Goal: Task Accomplishment & Management: Manage account settings

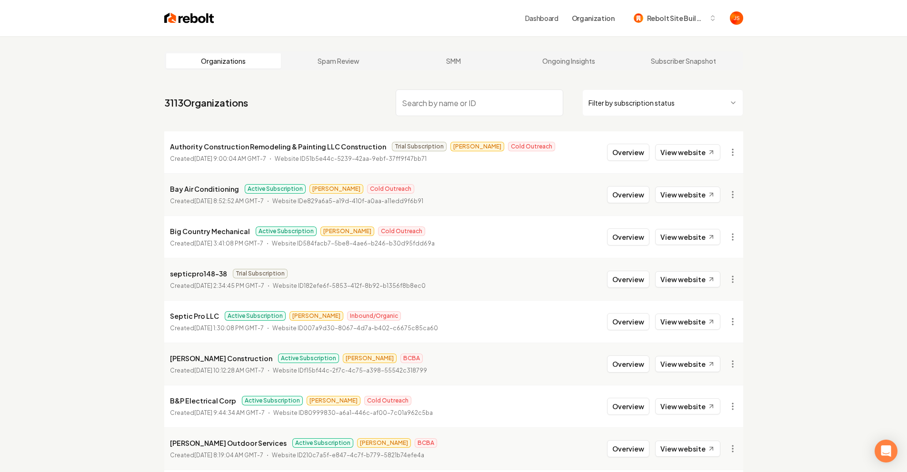
click at [465, 106] on input "search" at bounding box center [480, 103] width 168 height 27
type input "Cedar"
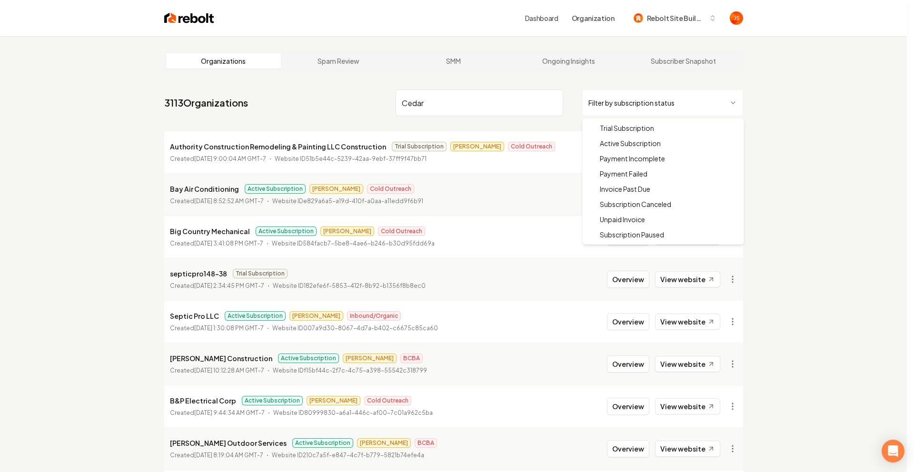
click at [623, 100] on html "Dashboard Organization Rebolt Site Builder Organizations Spam Review SMM Ongoin…" at bounding box center [457, 236] width 914 height 472
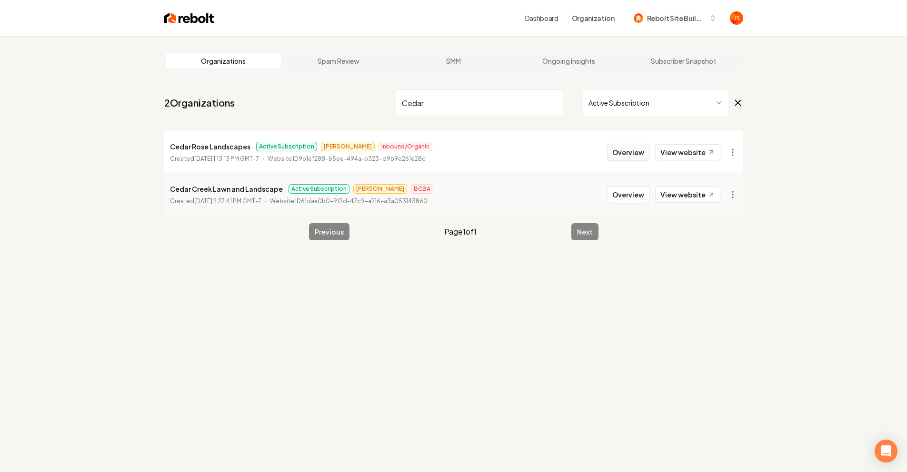
click at [621, 151] on button "Overview" at bounding box center [628, 152] width 42 height 17
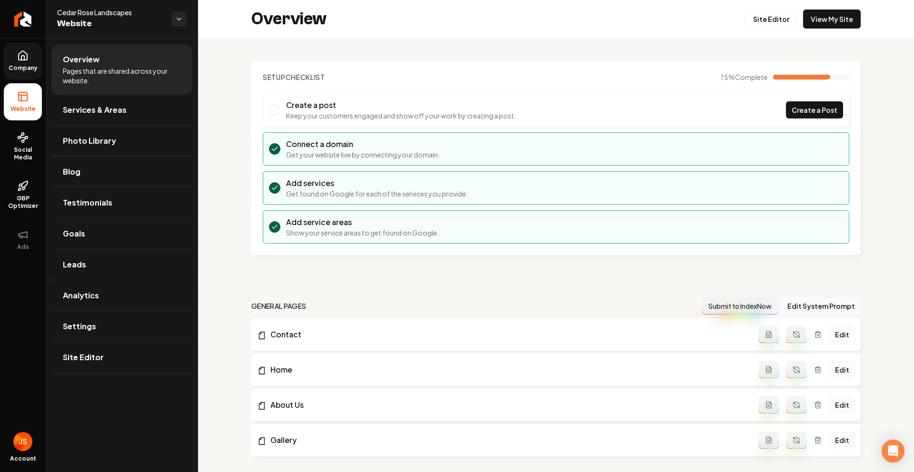
click at [41, 59] on link "Company" at bounding box center [23, 60] width 38 height 37
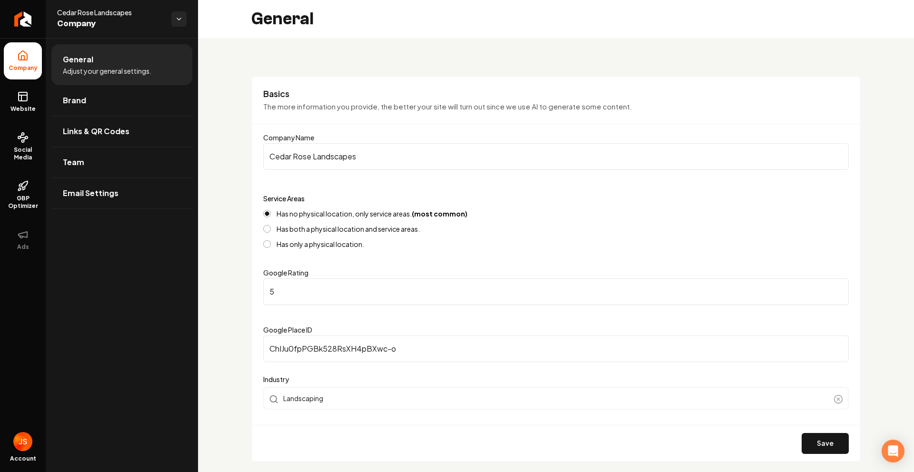
scroll to position [312, 0]
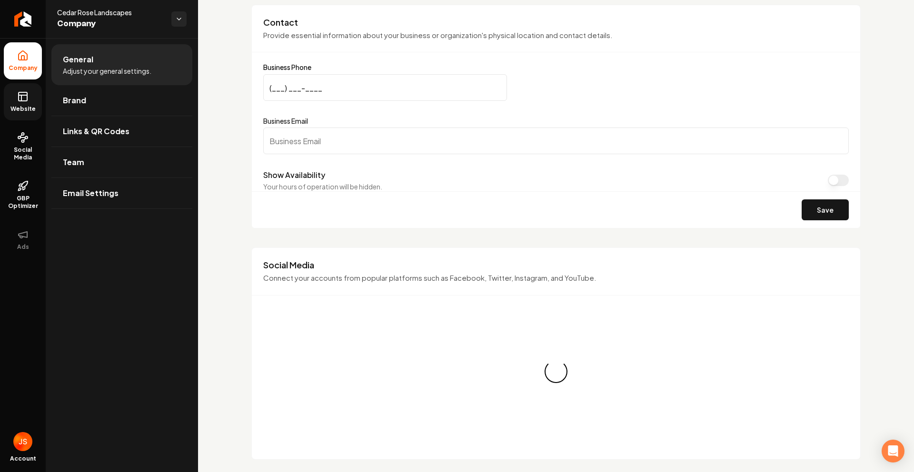
click at [13, 102] on link "Website" at bounding box center [23, 101] width 38 height 37
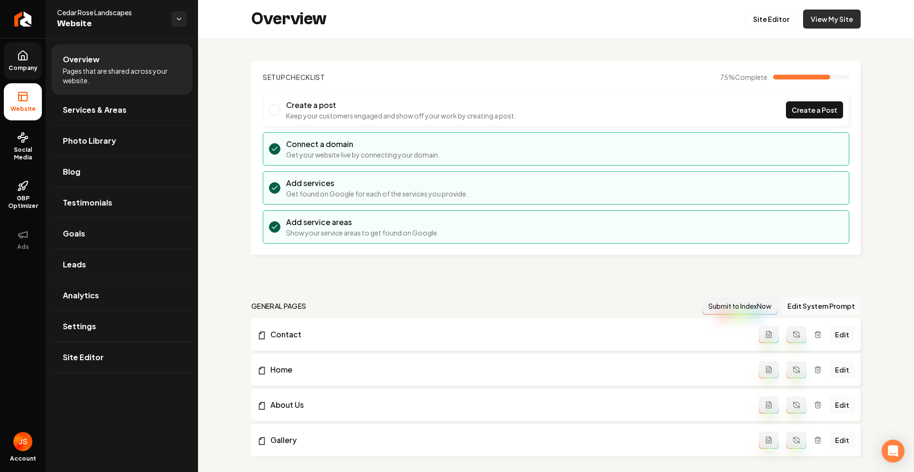
click at [812, 27] on link "View My Site" at bounding box center [833, 19] width 58 height 19
click at [14, 68] on span "Company" at bounding box center [23, 68] width 37 height 8
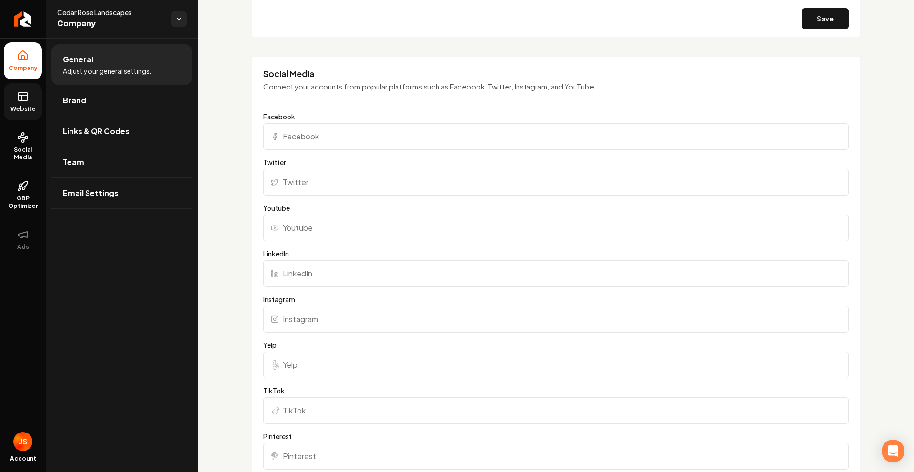
scroll to position [659, 0]
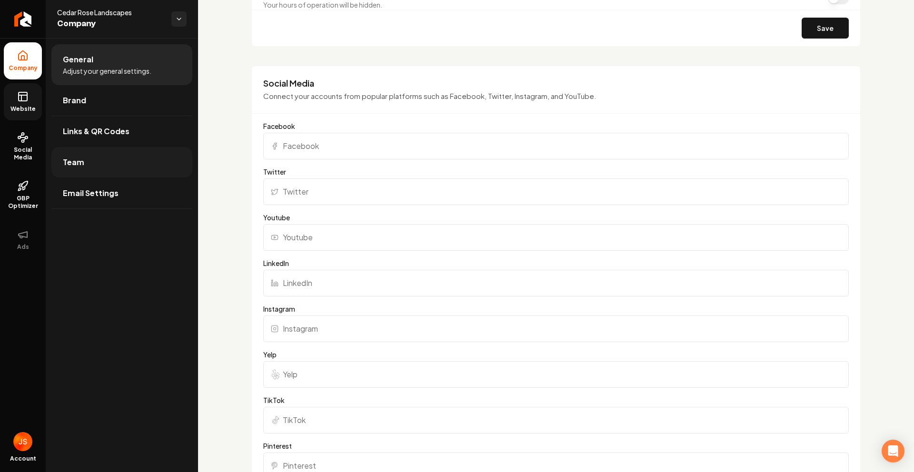
click at [106, 158] on link "Team" at bounding box center [121, 162] width 141 height 30
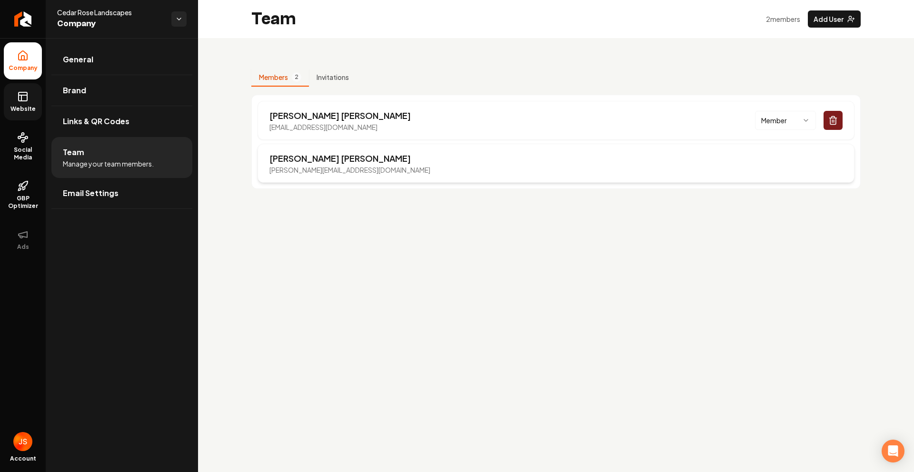
click at [823, 144] on div "[PERSON_NAME] [PERSON_NAME][EMAIL_ADDRESS][DOMAIN_NAME]" at bounding box center [556, 163] width 597 height 39
drag, startPoint x: 381, startPoint y: 129, endPoint x: 269, endPoint y: 128, distance: 111.9
click at [269, 128] on div "[PERSON_NAME] [PERSON_NAME][EMAIL_ADDRESS][DOMAIN_NAME] Member" at bounding box center [556, 120] width 597 height 39
copy p "[EMAIL_ADDRESS][DOMAIN_NAME]"
click at [17, 96] on icon at bounding box center [22, 96] width 11 height 11
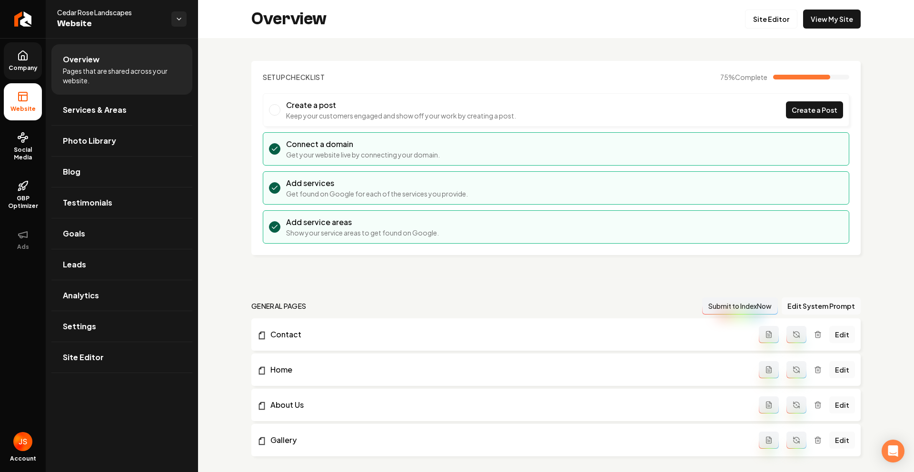
click at [21, 73] on link "Company" at bounding box center [23, 60] width 38 height 37
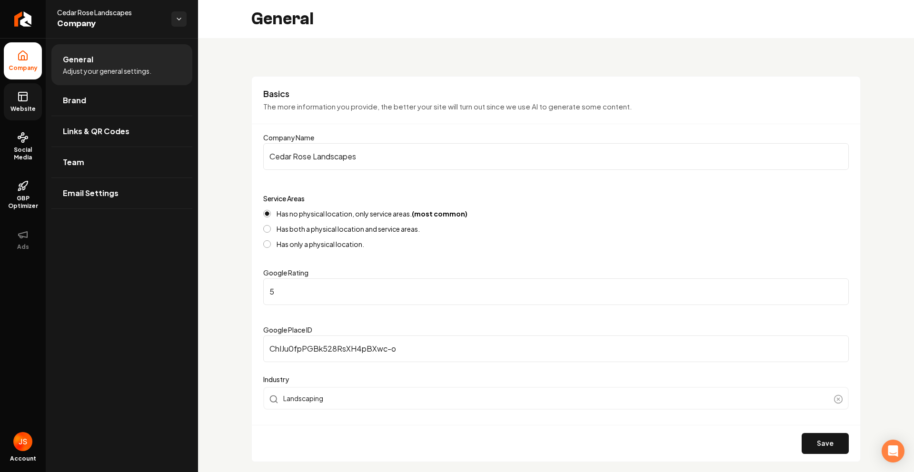
scroll to position [322, 0]
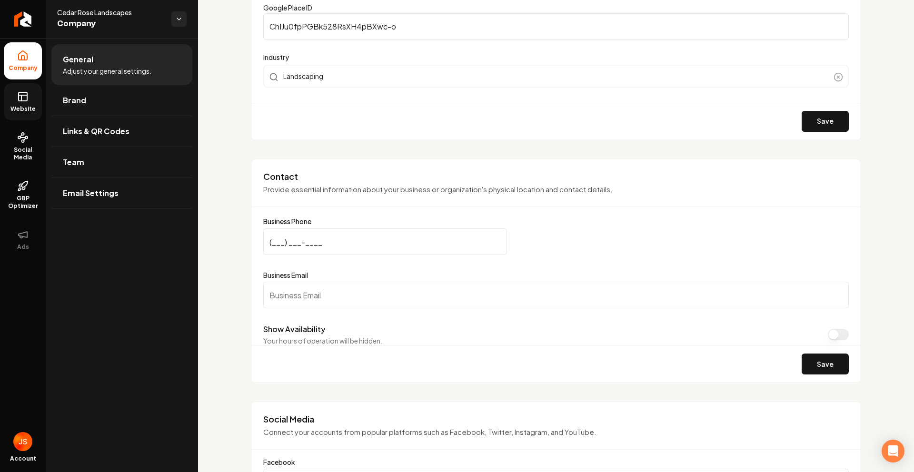
click at [303, 296] on input "Business Email" at bounding box center [556, 295] width 586 height 27
paste input "[EMAIL_ADDRESS][DOMAIN_NAME]"
type input "[EMAIL_ADDRESS][DOMAIN_NAME]"
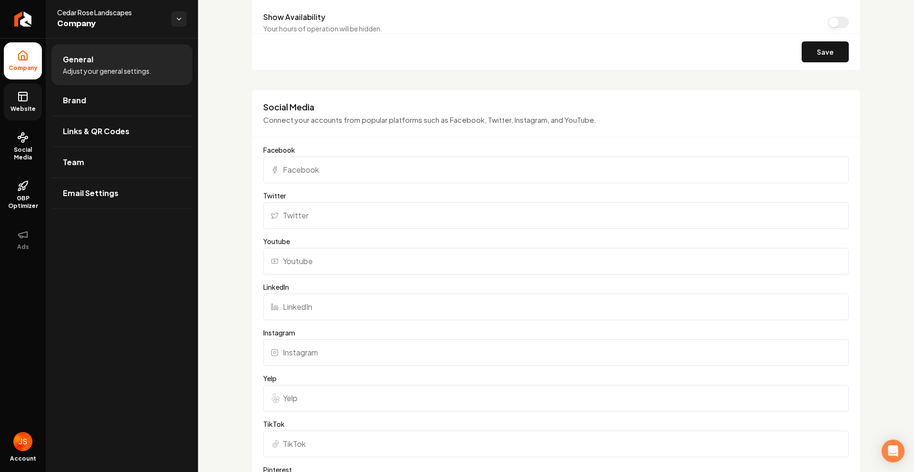
scroll to position [462, 0]
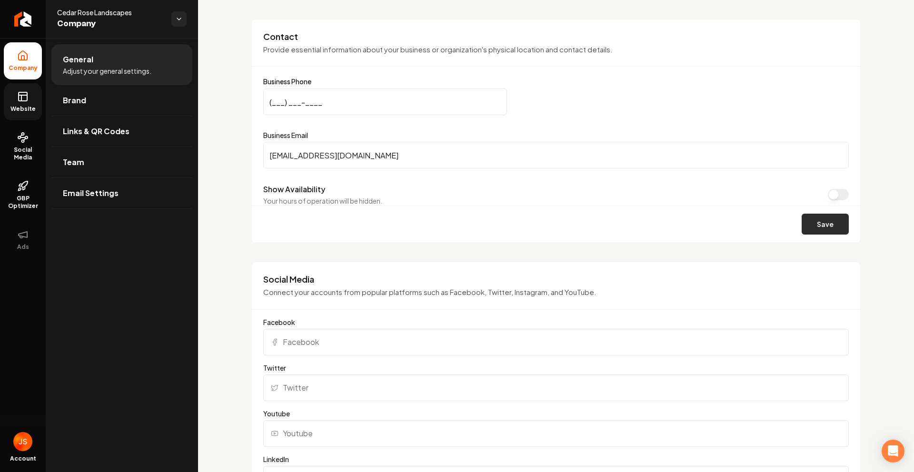
click at [808, 224] on button "Save" at bounding box center [825, 224] width 47 height 21
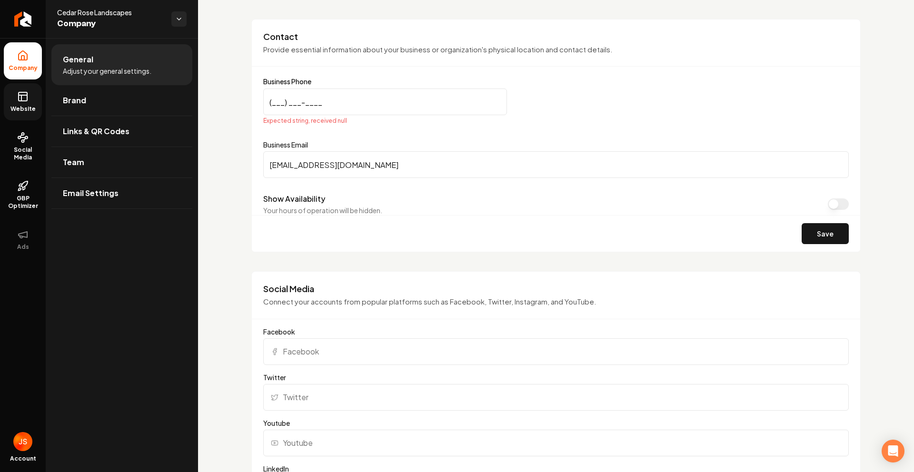
click at [277, 101] on input "(___) ___-____" at bounding box center [385, 102] width 244 height 27
click at [29, 90] on link "Website" at bounding box center [23, 101] width 38 height 37
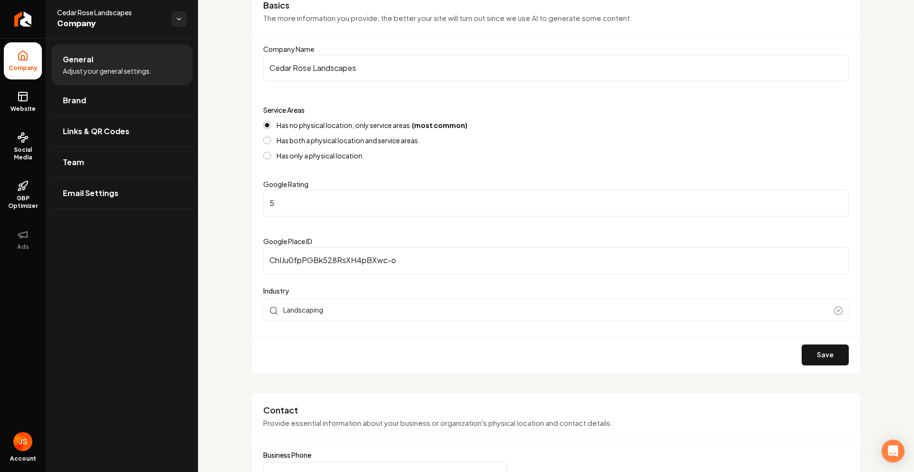
scroll to position [0, 0]
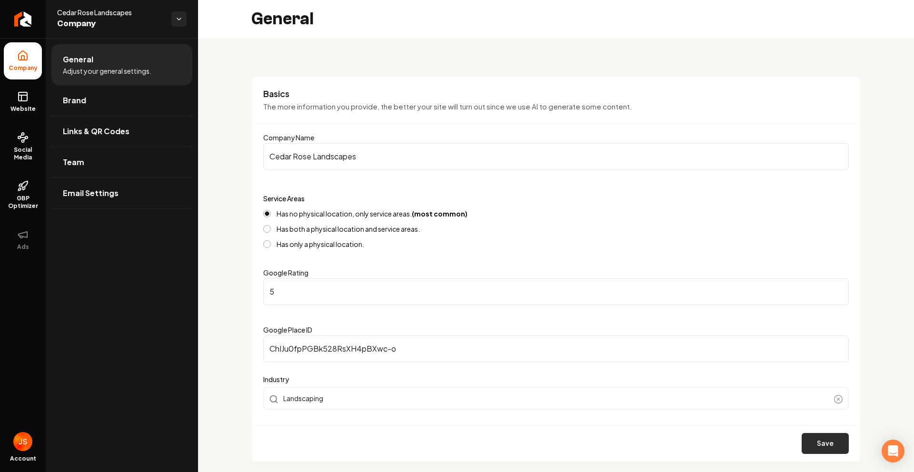
click at [825, 449] on button "Save" at bounding box center [825, 443] width 47 height 21
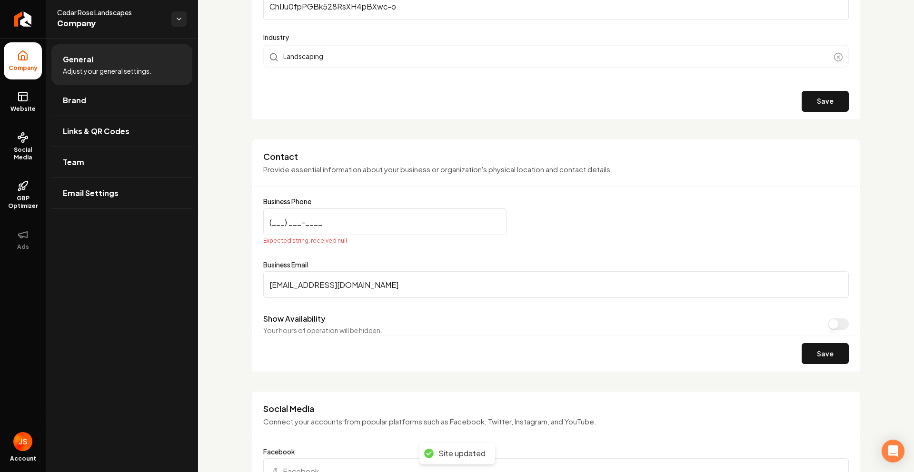
scroll to position [362, 0]
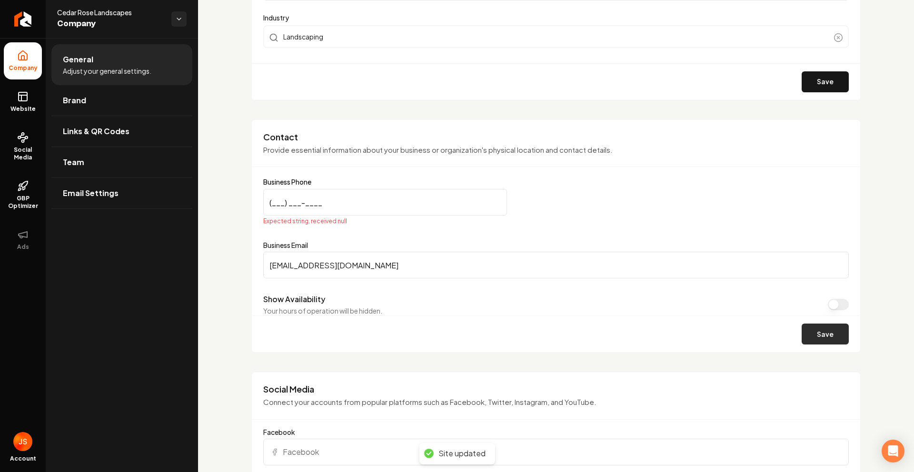
click at [810, 334] on button "Save" at bounding box center [825, 334] width 47 height 21
click at [816, 328] on button "Save" at bounding box center [825, 334] width 47 height 21
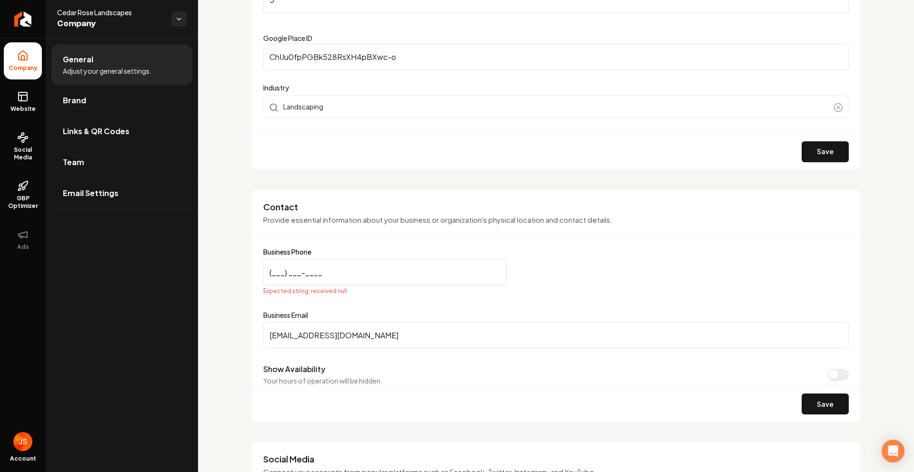
scroll to position [292, 0]
click at [274, 270] on input "(___) ___-____" at bounding box center [385, 272] width 244 height 27
paste input "161) 248-3665"
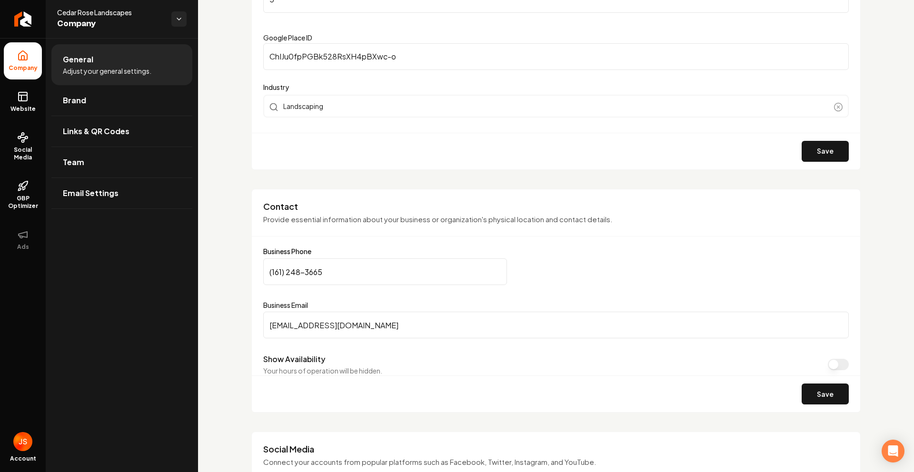
type input "(161) 248-3665"
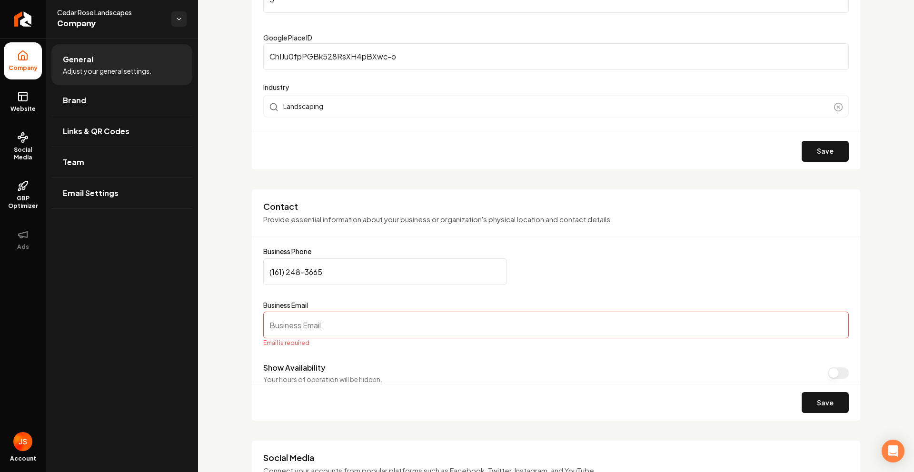
paste input "[PHONE_NUMBER]"
type input "[PHONE_NUMBER]"
drag, startPoint x: 335, startPoint y: 273, endPoint x: 274, endPoint y: 268, distance: 61.2
click at [272, 269] on input "(161) 248-3665" at bounding box center [385, 272] width 244 height 27
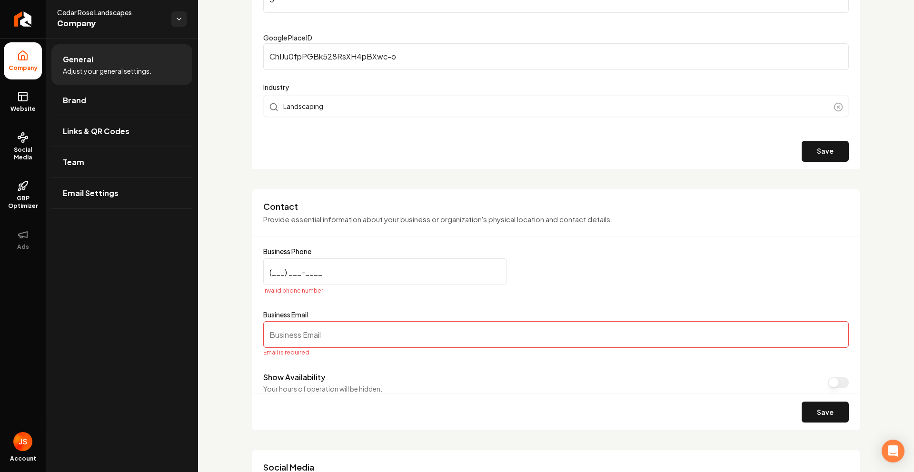
paste input "161) 248-3665"
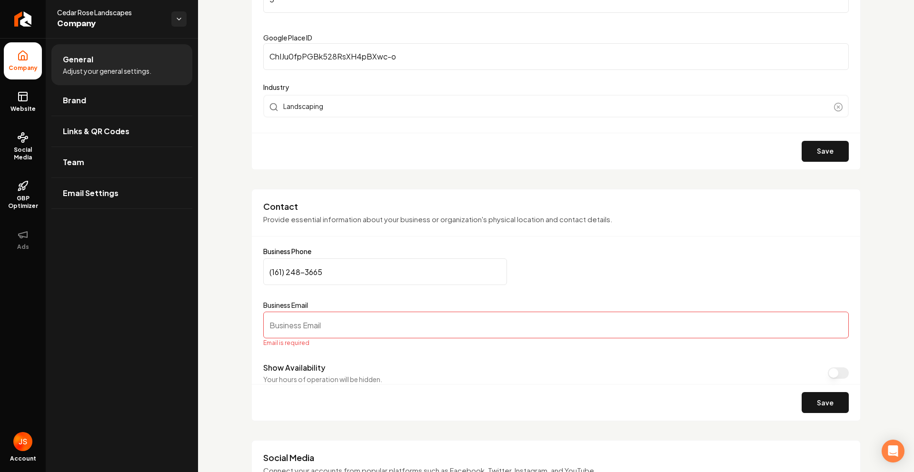
click at [274, 271] on input "(161) 248-3665" at bounding box center [385, 272] width 244 height 27
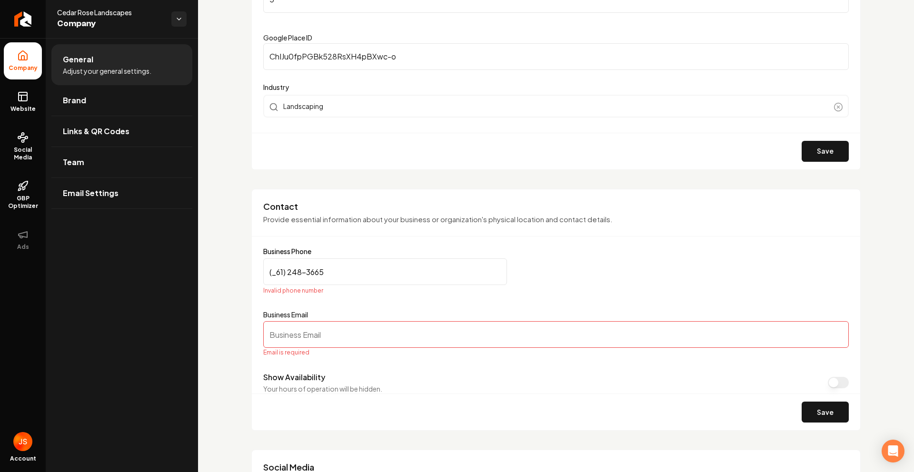
drag, startPoint x: 333, startPoint y: 273, endPoint x: 228, endPoint y: 266, distance: 105.5
paste input "161) 248-3665"
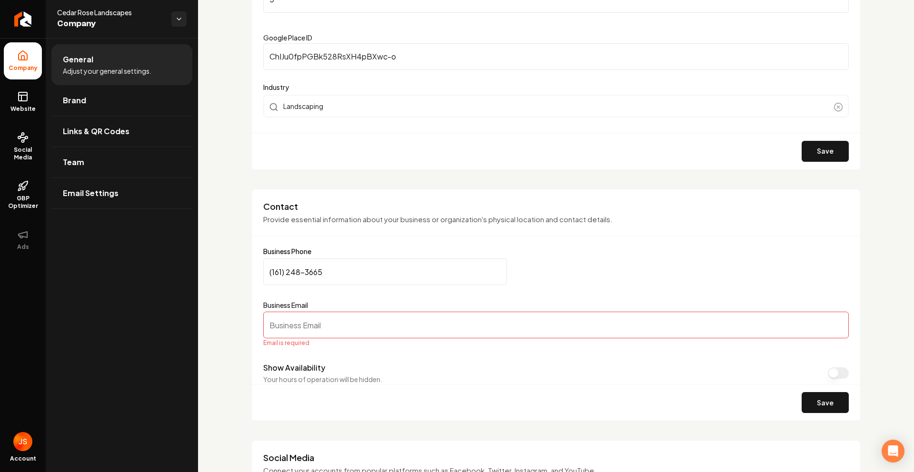
click at [278, 276] on input "(161) 248-3665" at bounding box center [385, 272] width 244 height 27
click at [335, 276] on input "(161) 248-3665" at bounding box center [385, 272] width 244 height 27
drag, startPoint x: 331, startPoint y: 275, endPoint x: 234, endPoint y: 266, distance: 97.1
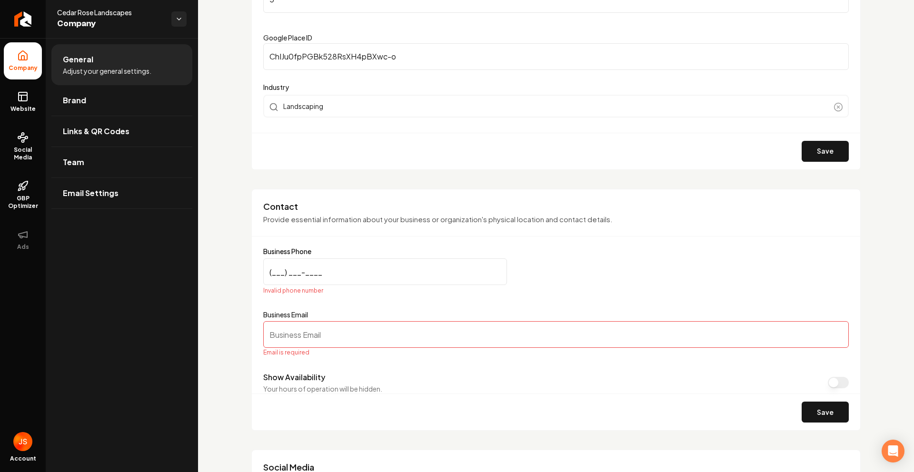
paste input "612) 483-6657"
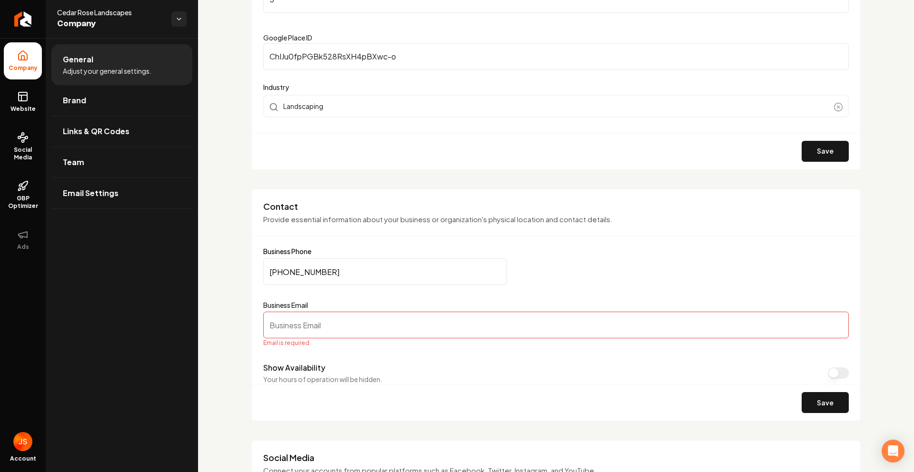
type input "[PHONE_NUMBER]"
click at [296, 328] on input "Business Email" at bounding box center [556, 325] width 586 height 27
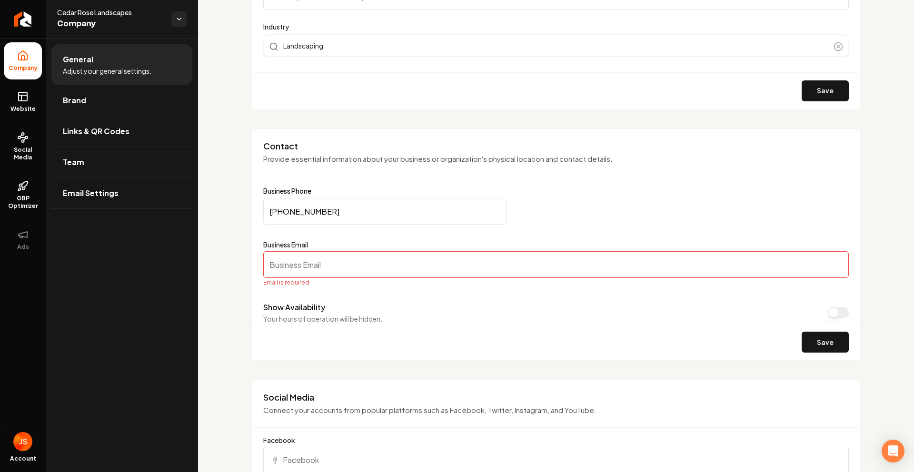
scroll to position [382, 0]
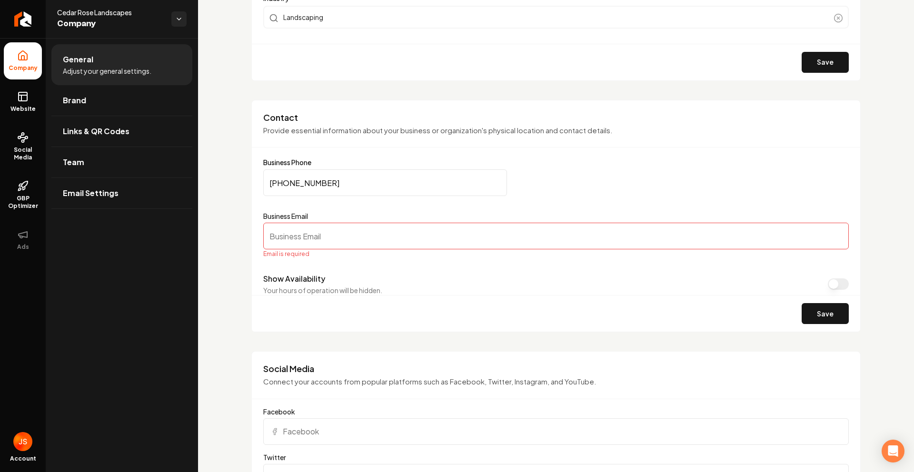
paste input "6124836657"
type input "6124836657"
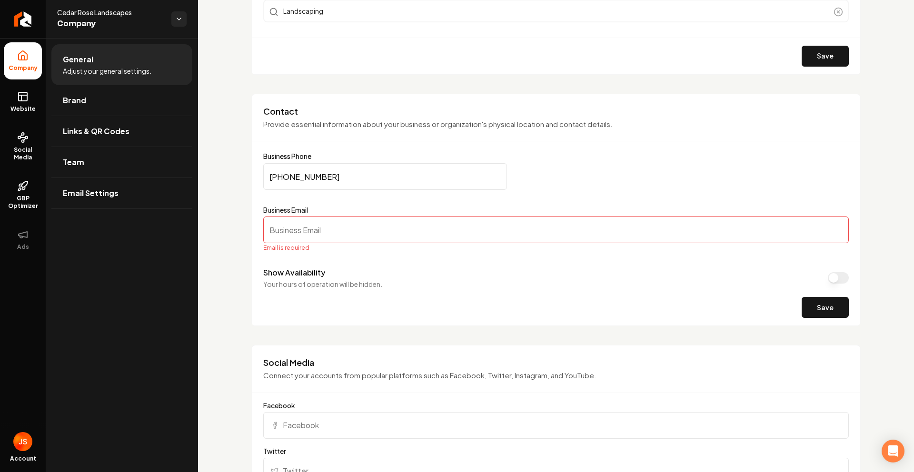
scroll to position [395, 0]
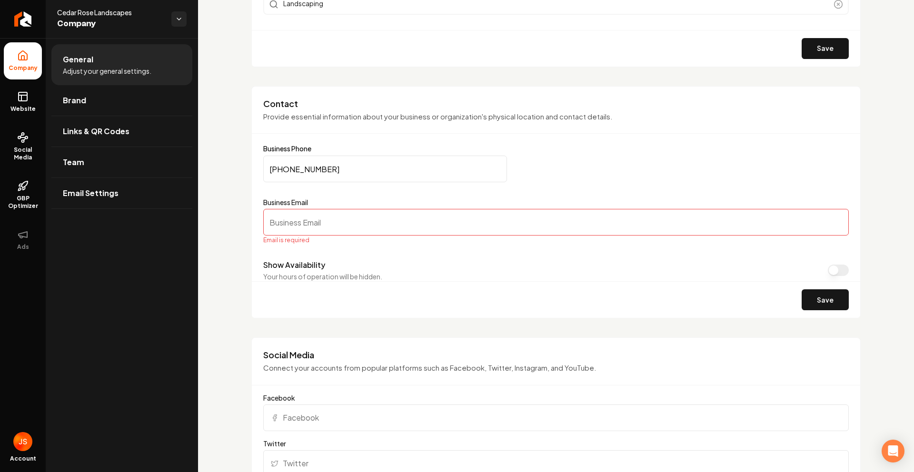
drag, startPoint x: 407, startPoint y: 233, endPoint x: 401, endPoint y: 227, distance: 8.4
click at [406, 233] on input "Business Email" at bounding box center [556, 222] width 586 height 27
click at [400, 225] on input "Business Email" at bounding box center [556, 222] width 586 height 27
paste input "6124836657"
type input "6124836657"
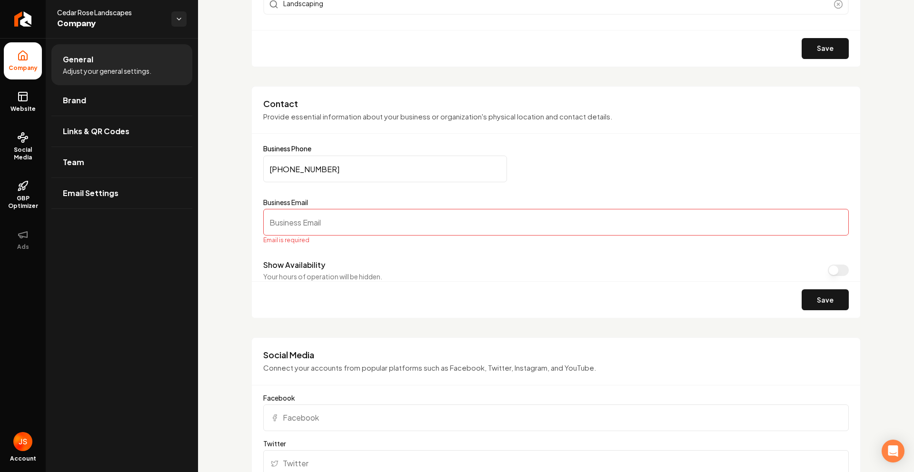
paste input "[EMAIL_ADDRESS][DOMAIN_NAME]"
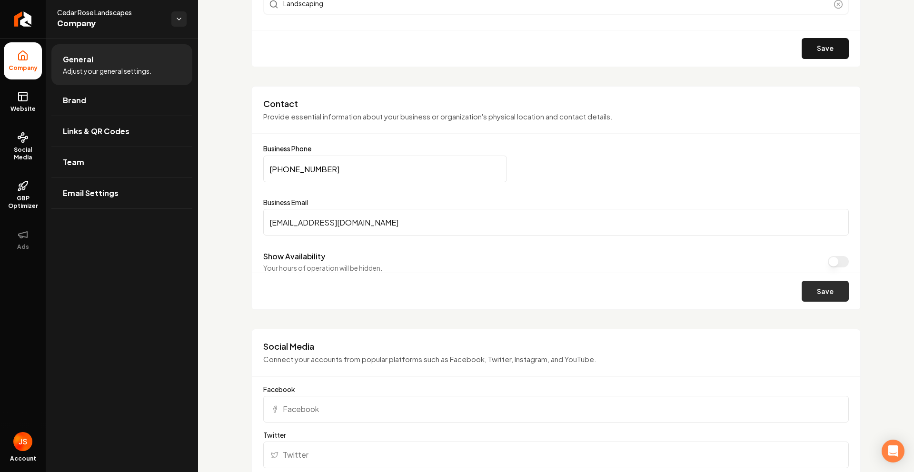
type input "[EMAIL_ADDRESS][DOMAIN_NAME]"
click at [803, 292] on button "Save" at bounding box center [825, 291] width 47 height 21
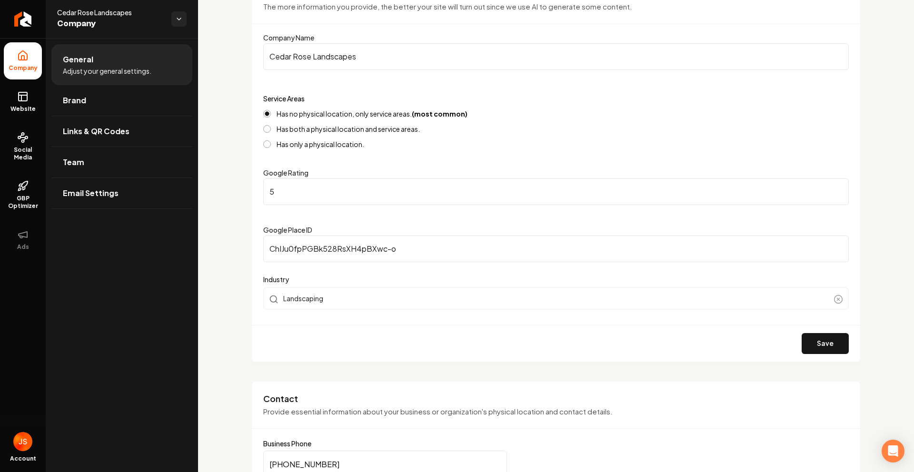
scroll to position [459, 0]
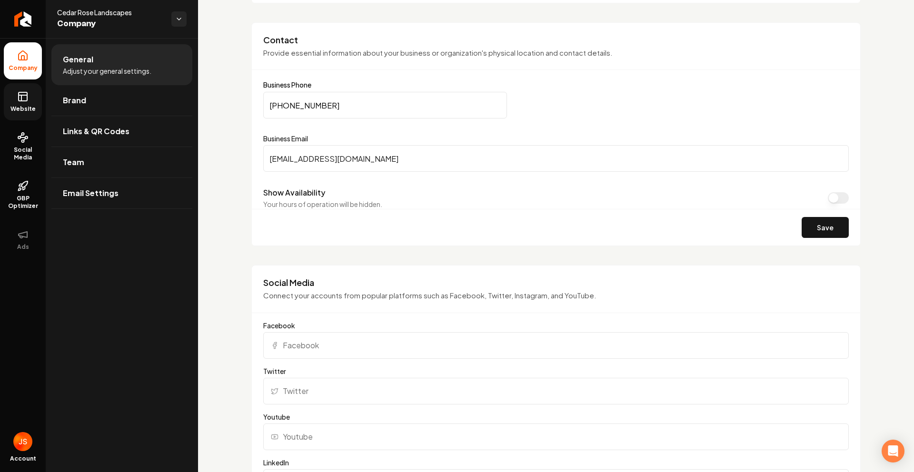
click at [26, 96] on icon at bounding box center [22, 96] width 11 height 11
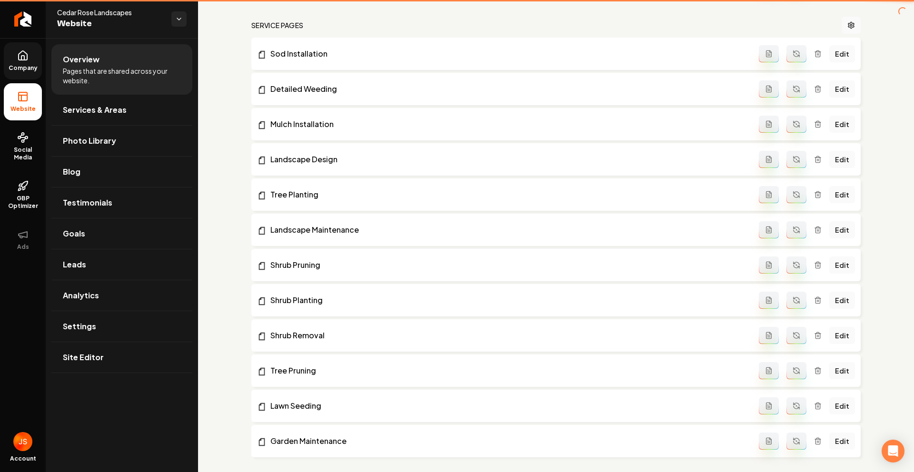
click at [23, 66] on span "Company" at bounding box center [23, 68] width 37 height 8
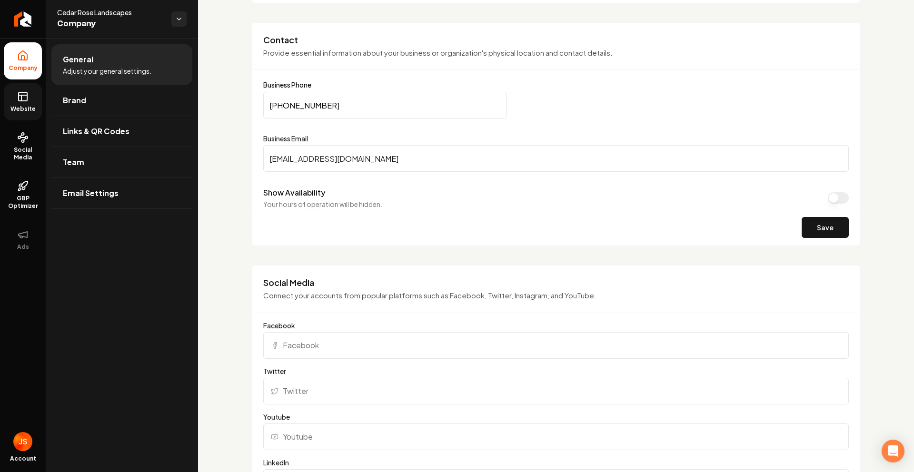
click at [22, 98] on icon at bounding box center [22, 96] width 11 height 11
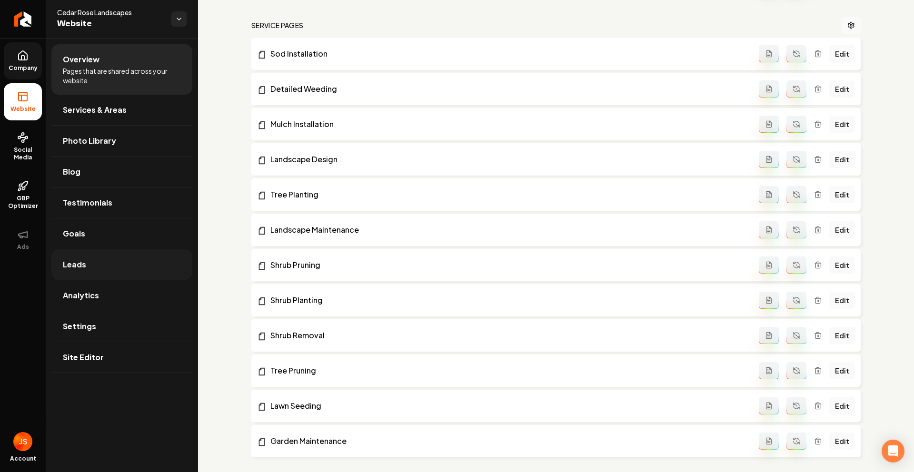
click at [77, 261] on span "Leads" at bounding box center [74, 264] width 23 height 11
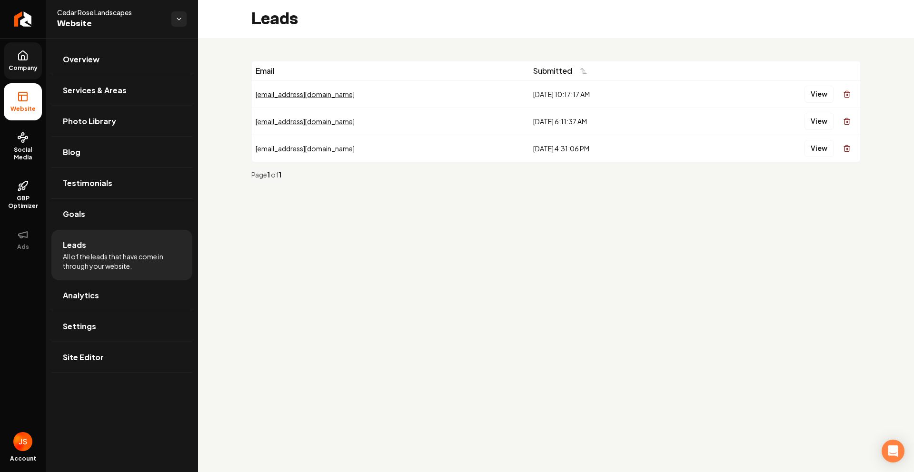
click at [309, 88] on td "[EMAIL_ADDRESS][DOMAIN_NAME]" at bounding box center [391, 93] width 278 height 27
click at [302, 94] on div "[EMAIL_ADDRESS][DOMAIN_NAME]" at bounding box center [391, 95] width 270 height 10
click at [300, 101] on td "[EMAIL_ADDRESS][DOMAIN_NAME]" at bounding box center [391, 93] width 278 height 27
click at [301, 99] on td "[EMAIL_ADDRESS][DOMAIN_NAME]" at bounding box center [391, 93] width 278 height 27
click at [813, 93] on button "View" at bounding box center [819, 94] width 29 height 17
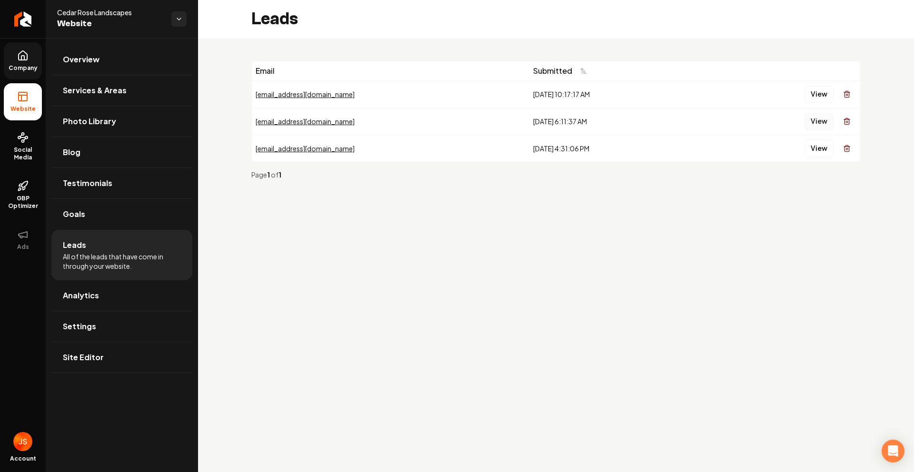
click at [823, 119] on button "View" at bounding box center [819, 121] width 29 height 17
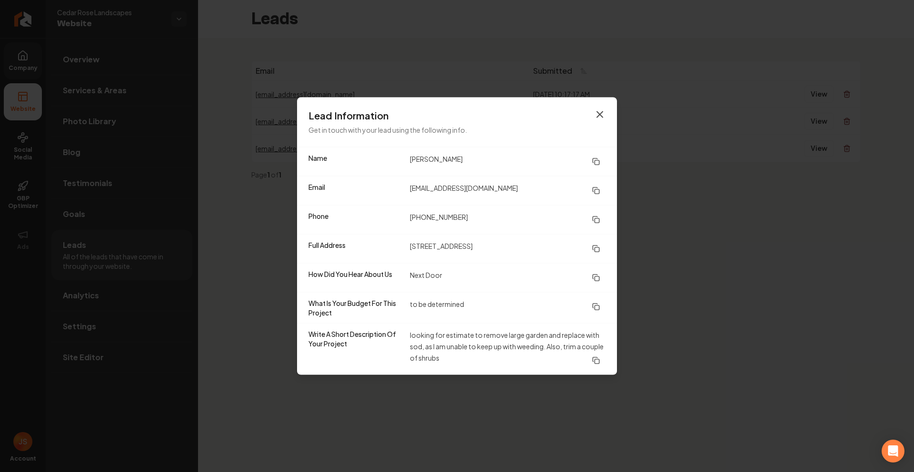
click at [604, 112] on icon "button" at bounding box center [599, 114] width 11 height 11
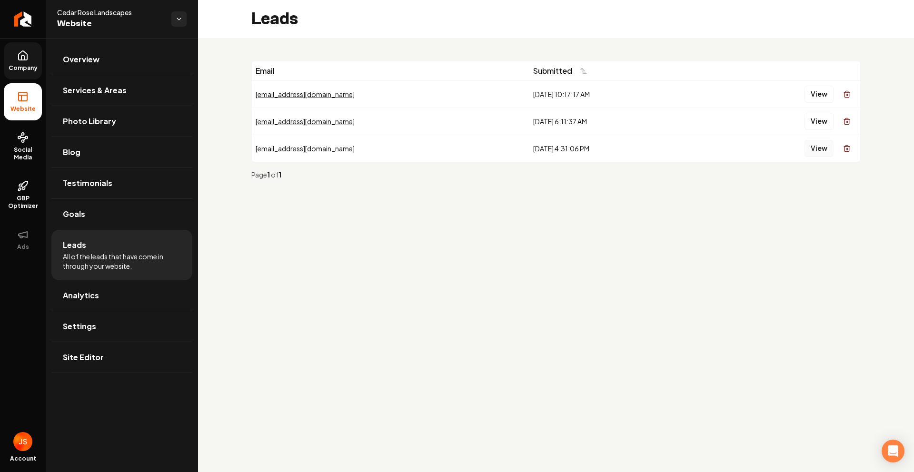
click at [820, 154] on button "View" at bounding box center [819, 148] width 29 height 17
click at [278, 152] on div "[EMAIL_ADDRESS][DOMAIN_NAME]" at bounding box center [391, 149] width 270 height 10
click at [828, 124] on button "View" at bounding box center [819, 121] width 29 height 17
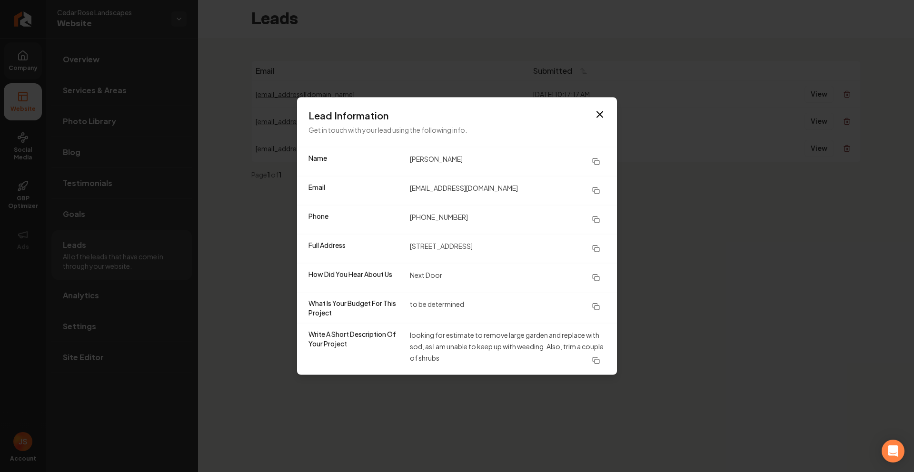
click at [444, 157] on dd "[PERSON_NAME]" at bounding box center [508, 161] width 196 height 17
click at [442, 158] on dd "[PERSON_NAME]" at bounding box center [508, 161] width 196 height 17
copy dd "[PERSON_NAME]"
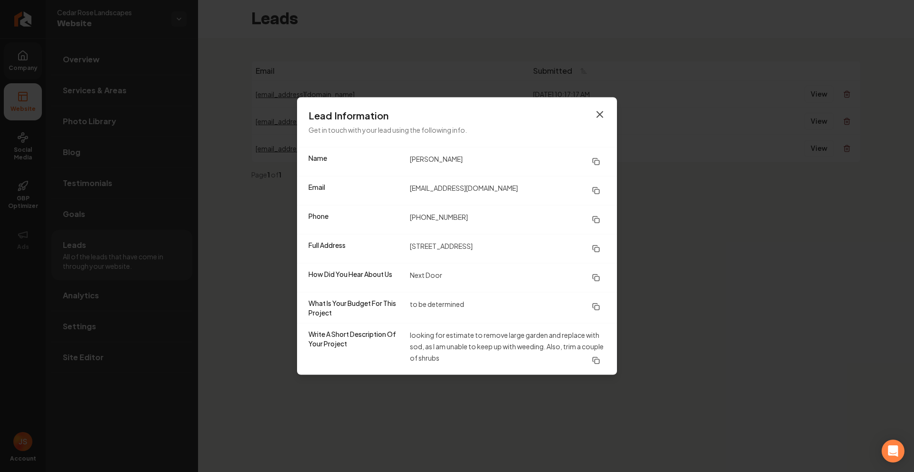
drag, startPoint x: 609, startPoint y: 117, endPoint x: 602, endPoint y: 113, distance: 8.3
click at [608, 116] on div "Lead Information Get in touch with your lead using the following info." at bounding box center [457, 123] width 320 height 50
click at [602, 113] on icon "button" at bounding box center [600, 115] width 6 height 6
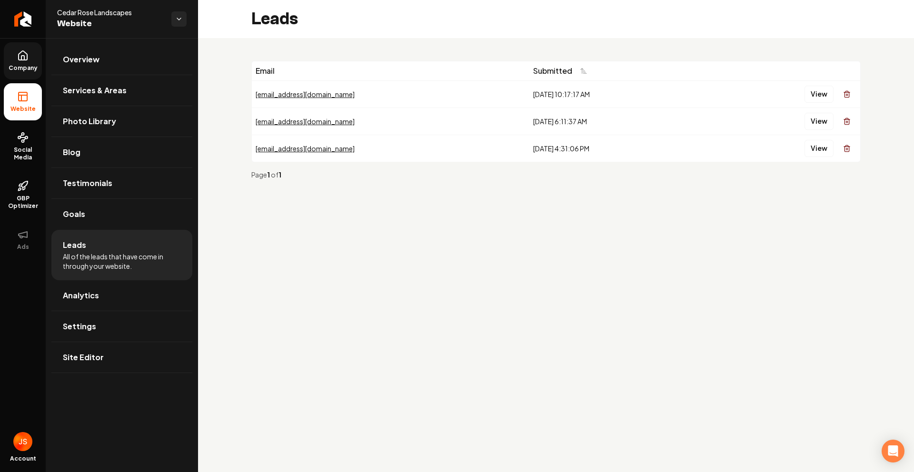
click at [20, 58] on icon at bounding box center [22, 55] width 11 height 11
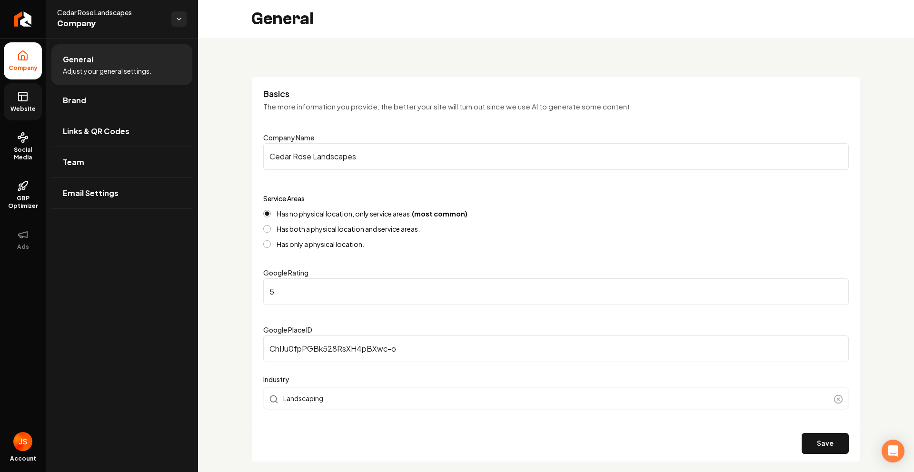
click at [15, 93] on link "Website" at bounding box center [23, 101] width 38 height 37
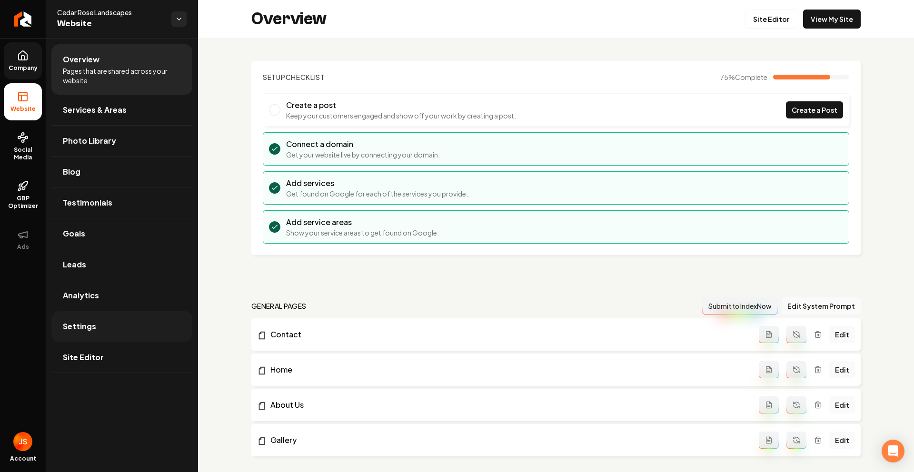
click at [81, 322] on span "Settings" at bounding box center [79, 326] width 33 height 11
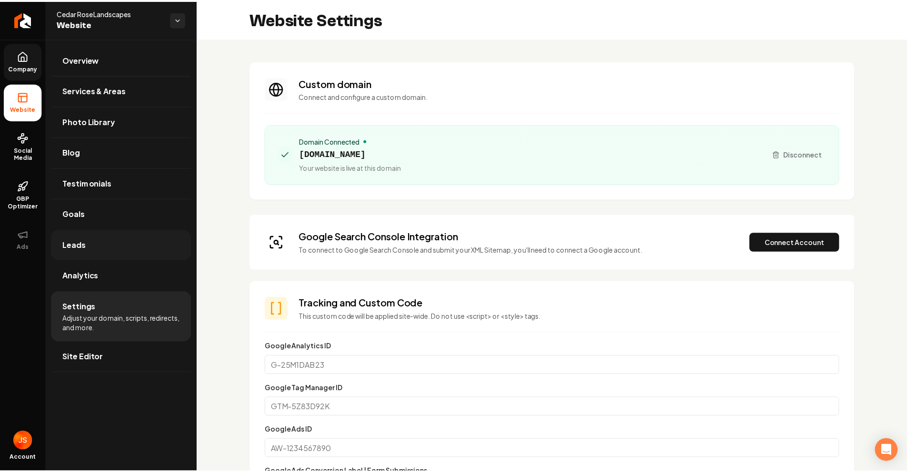
scroll to position [17, 0]
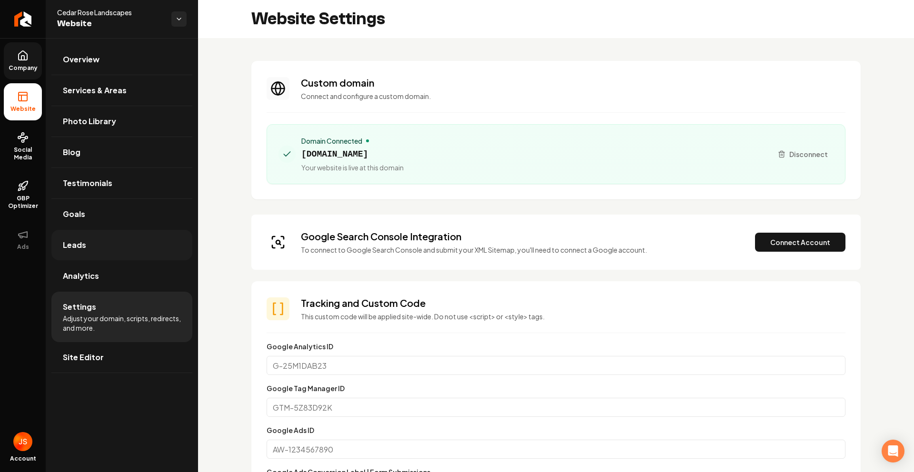
click at [92, 241] on link "Leads" at bounding box center [121, 245] width 141 height 30
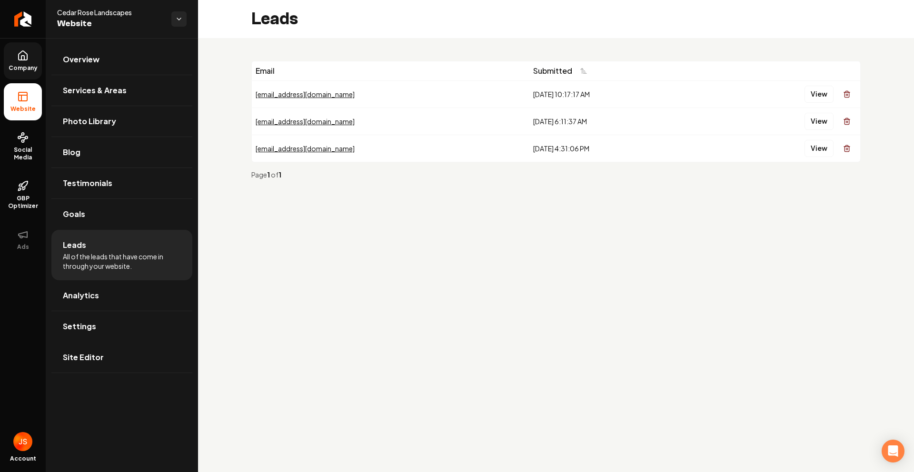
click at [292, 96] on div "[EMAIL_ADDRESS][DOMAIN_NAME]" at bounding box center [391, 95] width 270 height 10
click at [810, 89] on button "View" at bounding box center [819, 94] width 29 height 17
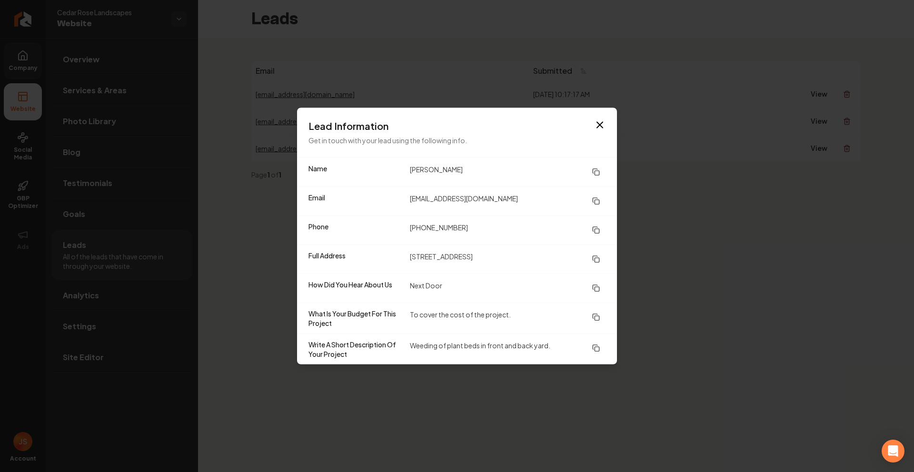
click at [596, 172] on icon at bounding box center [597, 173] width 8 height 8
click at [601, 120] on icon "button" at bounding box center [599, 125] width 11 height 11
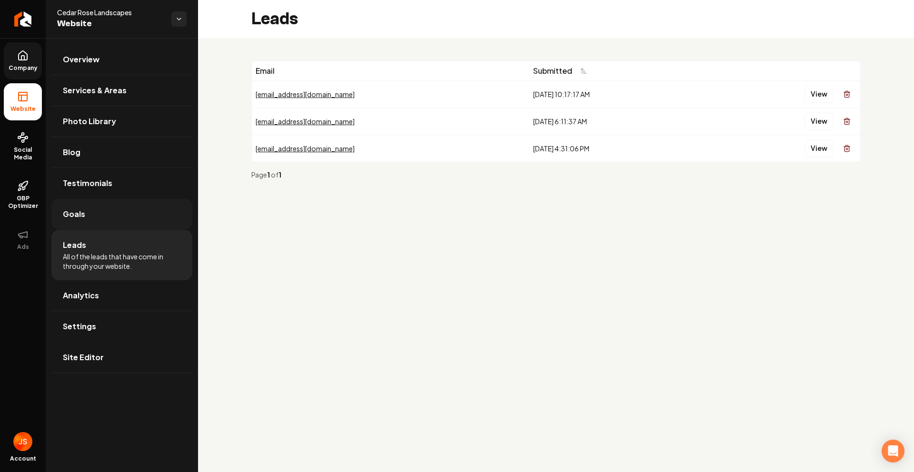
click at [87, 221] on link "Goals" at bounding box center [121, 214] width 141 height 30
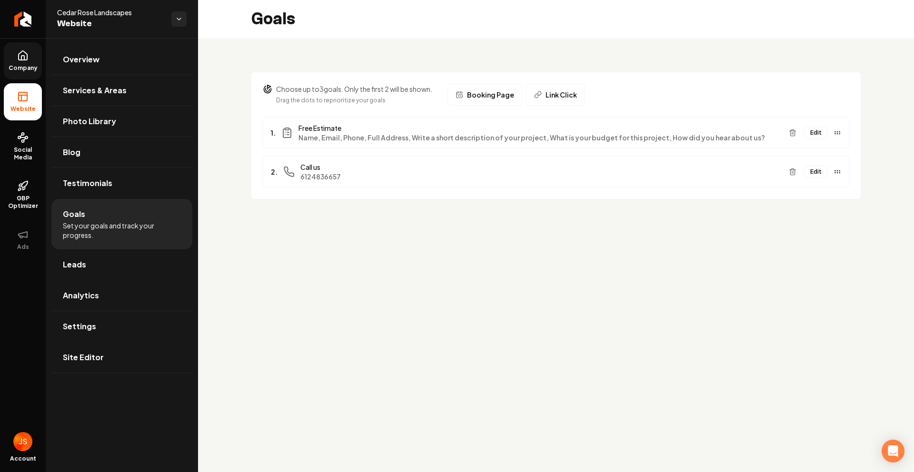
click at [97, 241] on li "Goals Set your goals and track your progress." at bounding box center [121, 224] width 141 height 50
click at [88, 259] on link "Leads" at bounding box center [121, 265] width 141 height 30
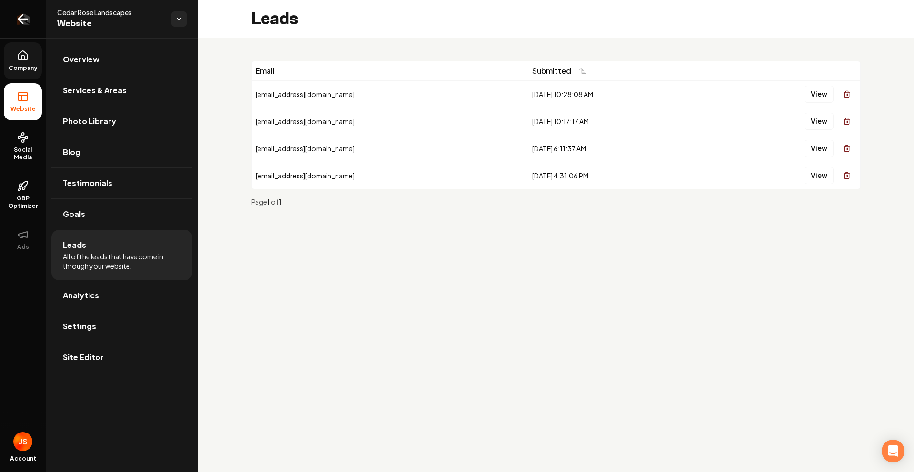
click at [31, 22] on link "Return to dashboard" at bounding box center [23, 19] width 46 height 38
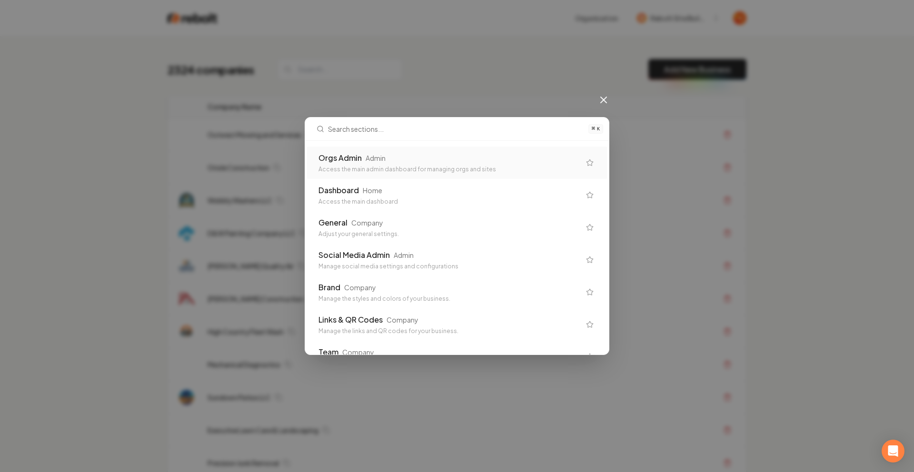
click at [396, 155] on div "Orgs Admin Admin" at bounding box center [450, 157] width 262 height 11
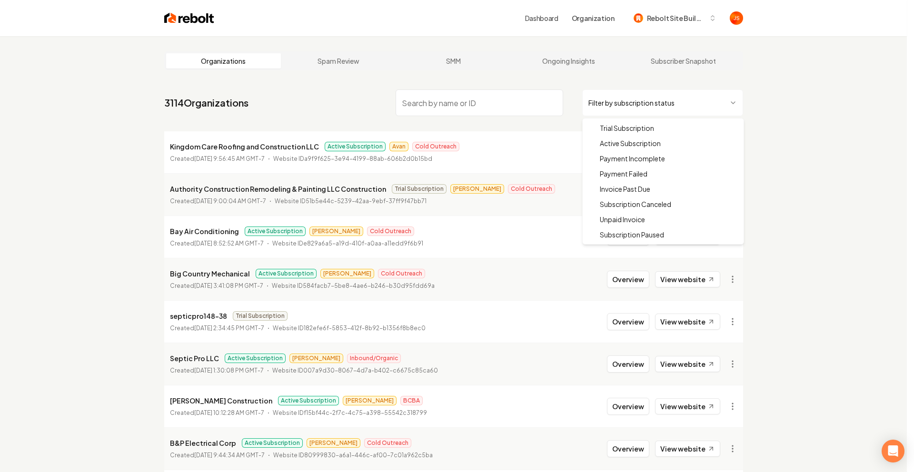
click at [615, 110] on html "Dashboard Organization Rebolt Site Builder Organizations Spam Review SMM Ongoin…" at bounding box center [457, 236] width 914 height 472
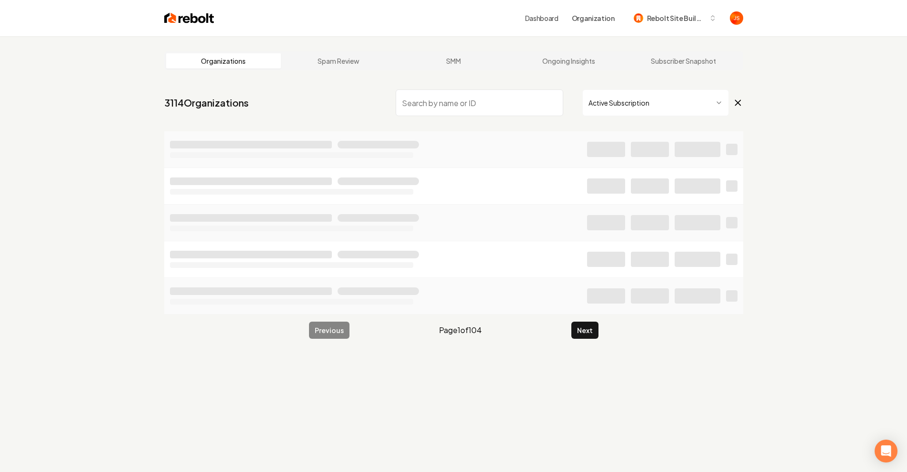
click at [481, 100] on input "search" at bounding box center [480, 103] width 168 height 27
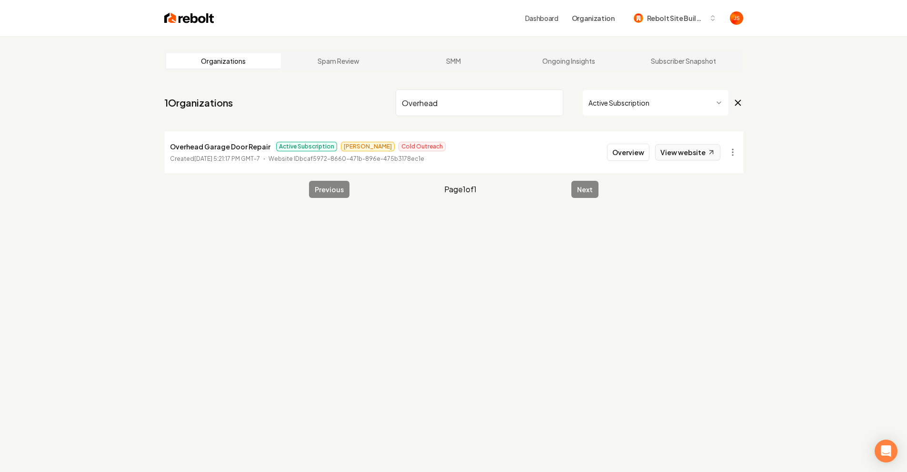
type input "Overhead"
click at [691, 157] on link "View website" at bounding box center [687, 152] width 65 height 16
